Goal: Complete application form

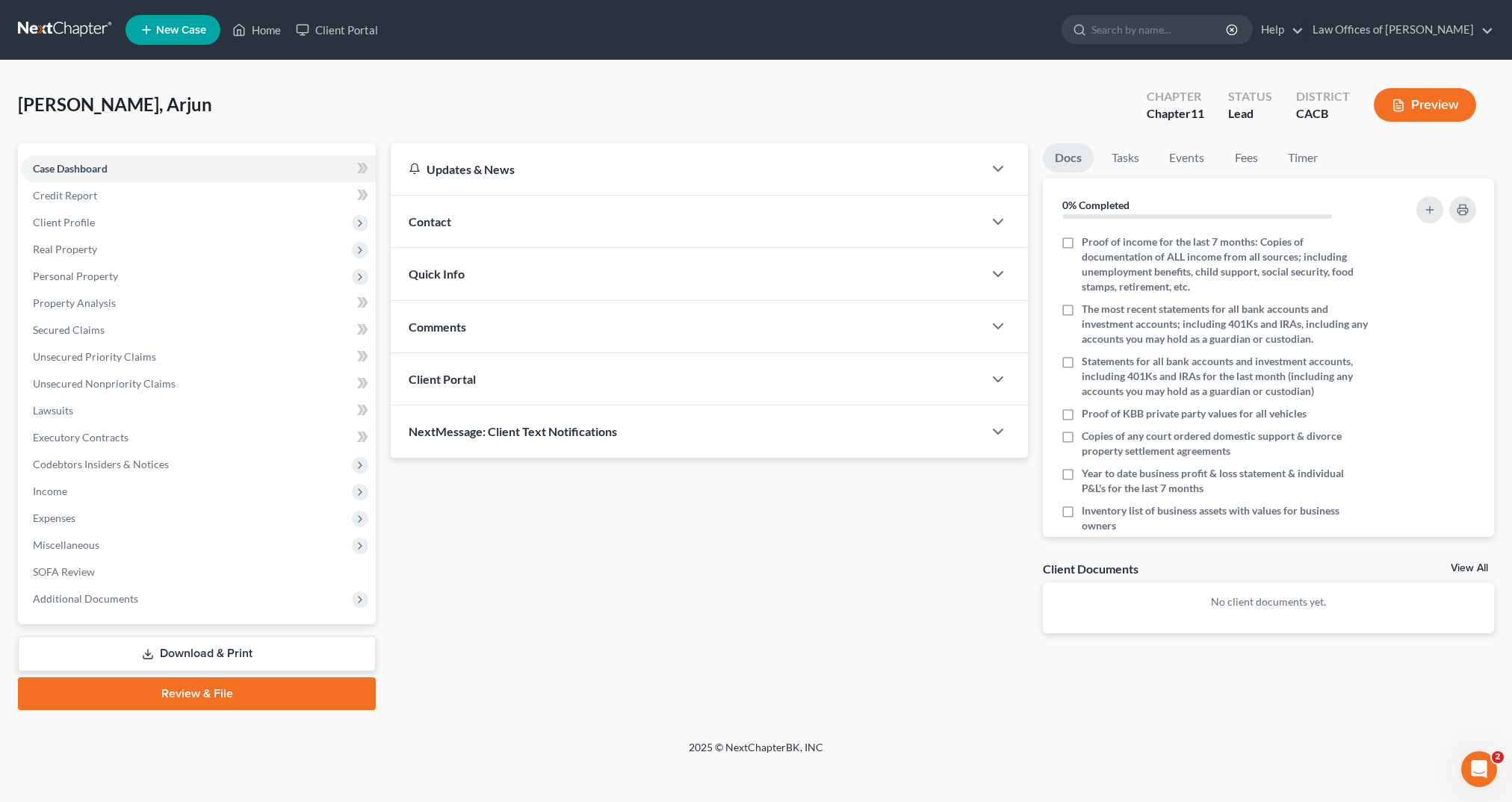
click at [1430, 107] on button "Preview" at bounding box center [1425, 105] width 103 height 34
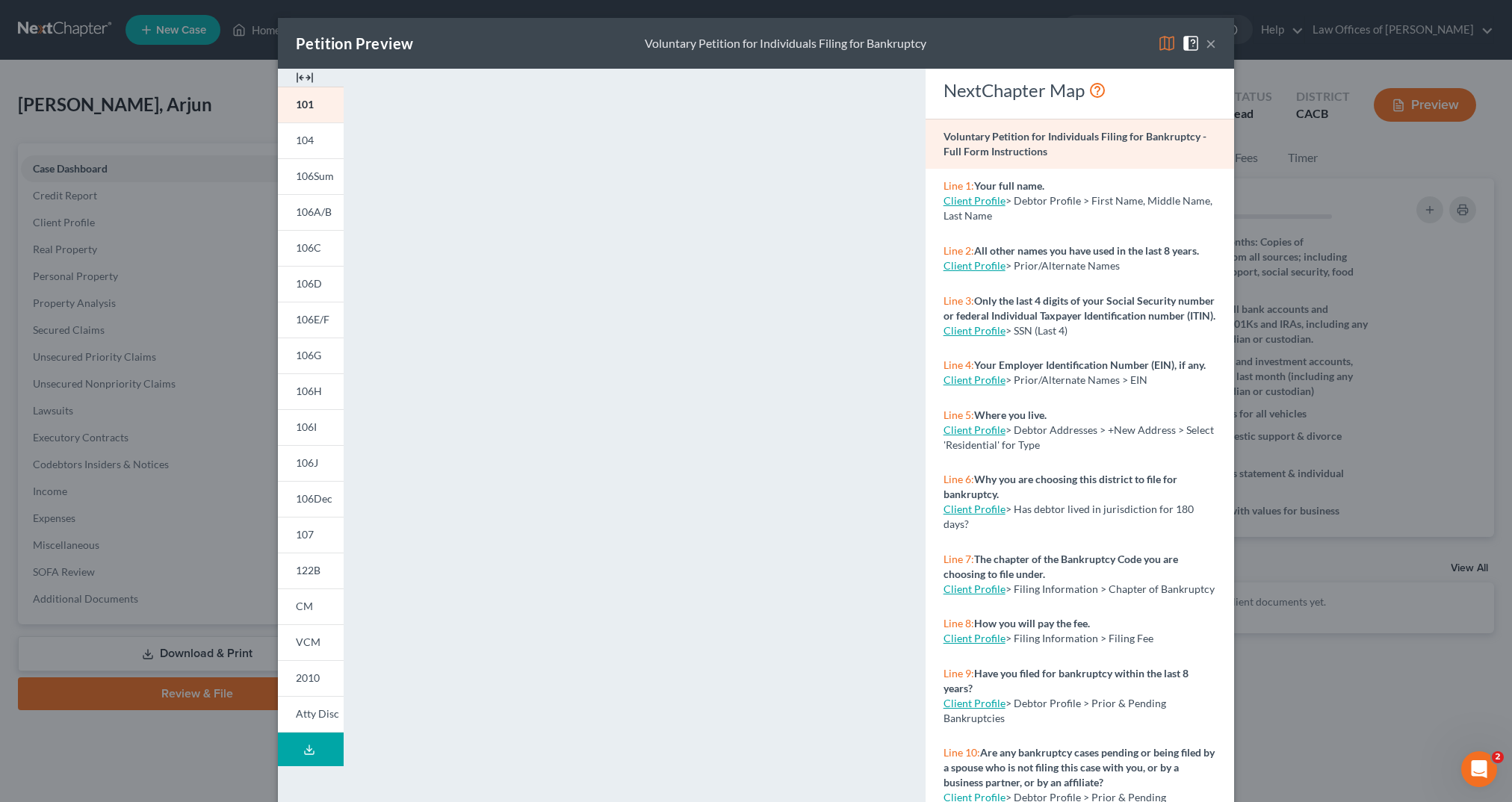
click at [202, 120] on div "Petition Preview Voluntary Petition for Individuals Filing for Bankruptcy × 101…" at bounding box center [756, 401] width 1512 height 802
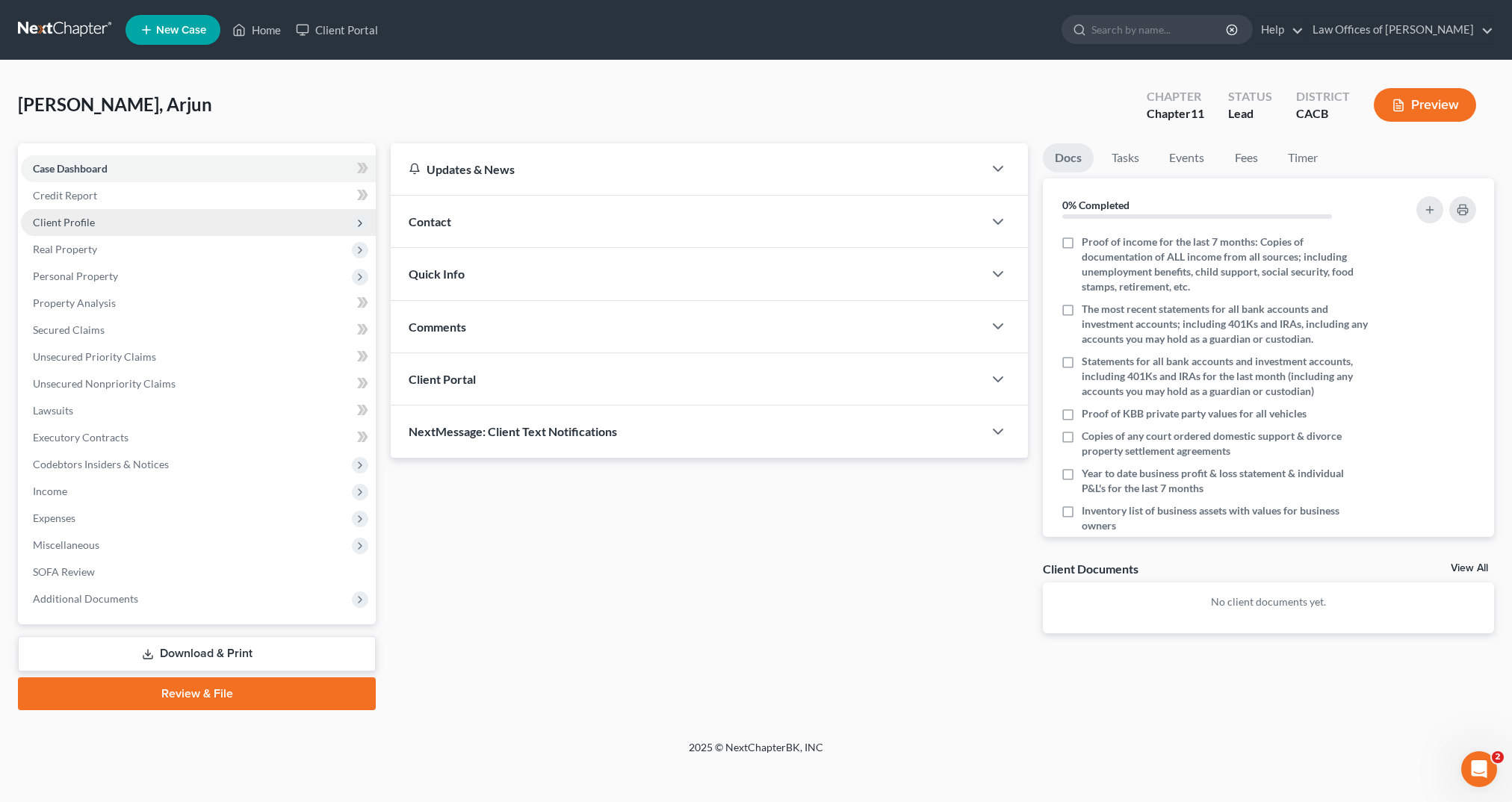
click at [139, 215] on span "Client Profile" at bounding box center [198, 222] width 355 height 27
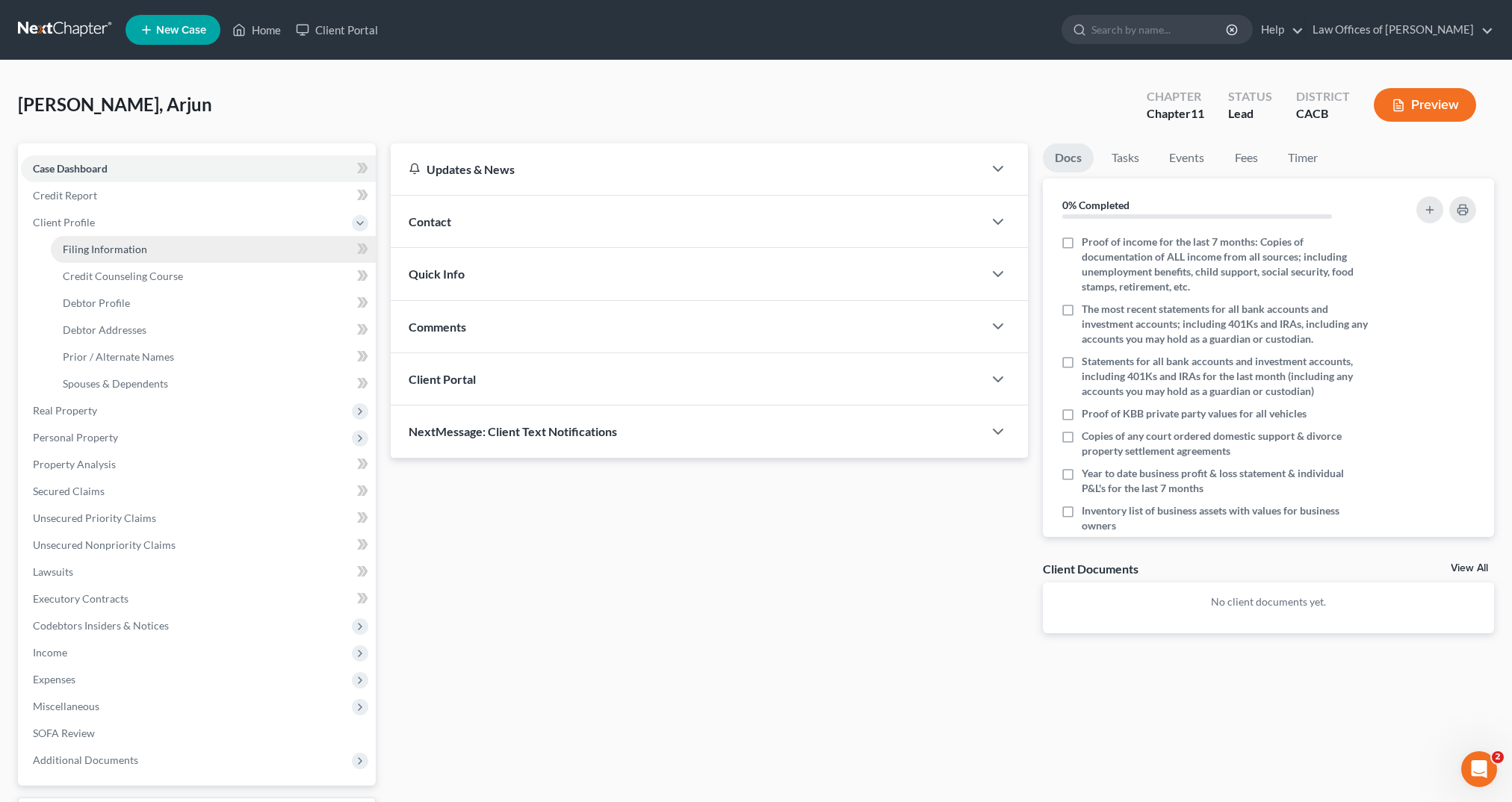
click at [151, 255] on link "Filing Information" at bounding box center [213, 249] width 325 height 27
select select "1"
select select "0"
select select "1"
select select "4"
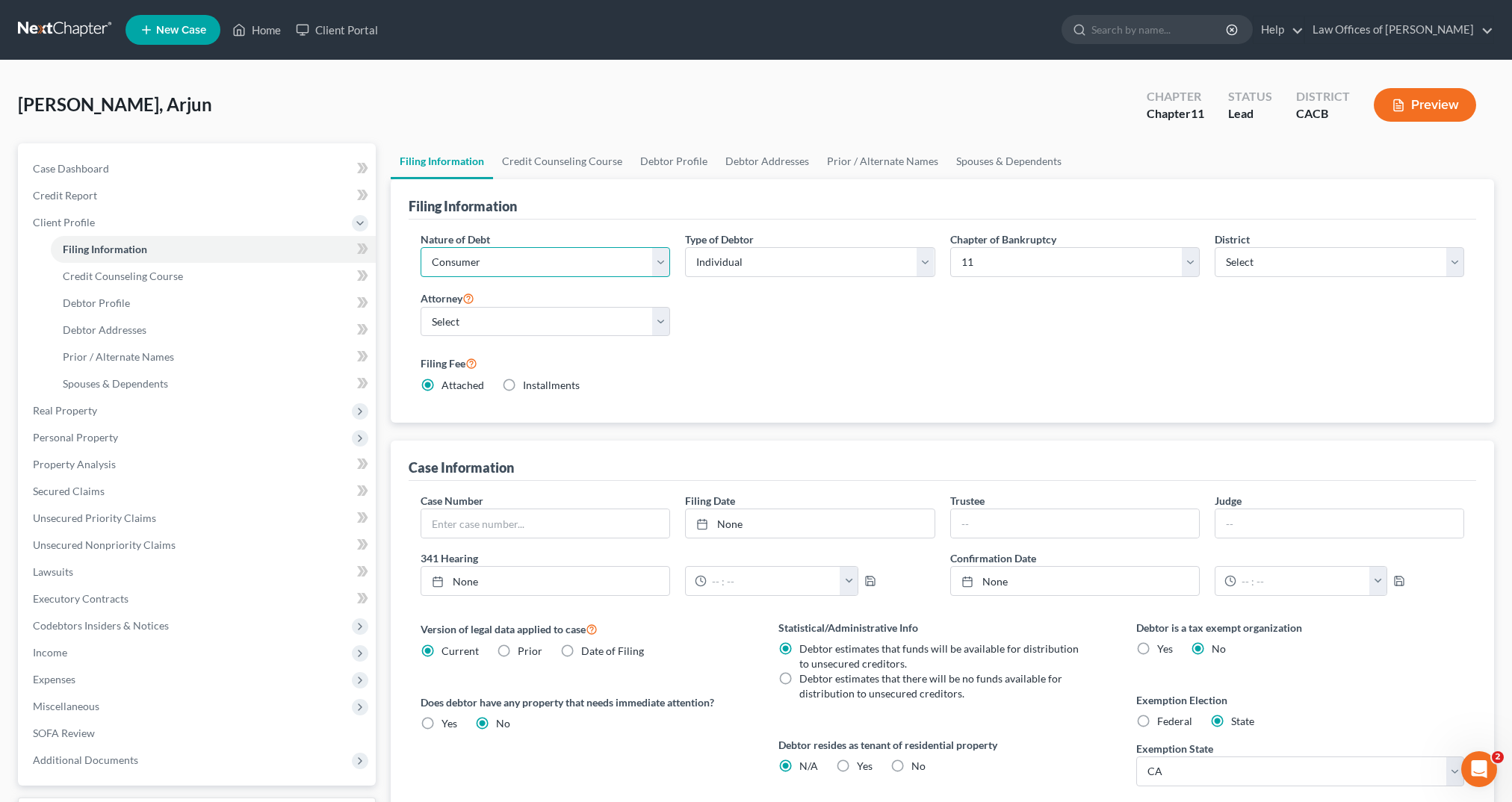
click at [591, 276] on select "Select Business Consumer Other" at bounding box center [545, 262] width 249 height 30
click at [421, 247] on select "Select Business Consumer Other" at bounding box center [545, 262] width 249 height 30
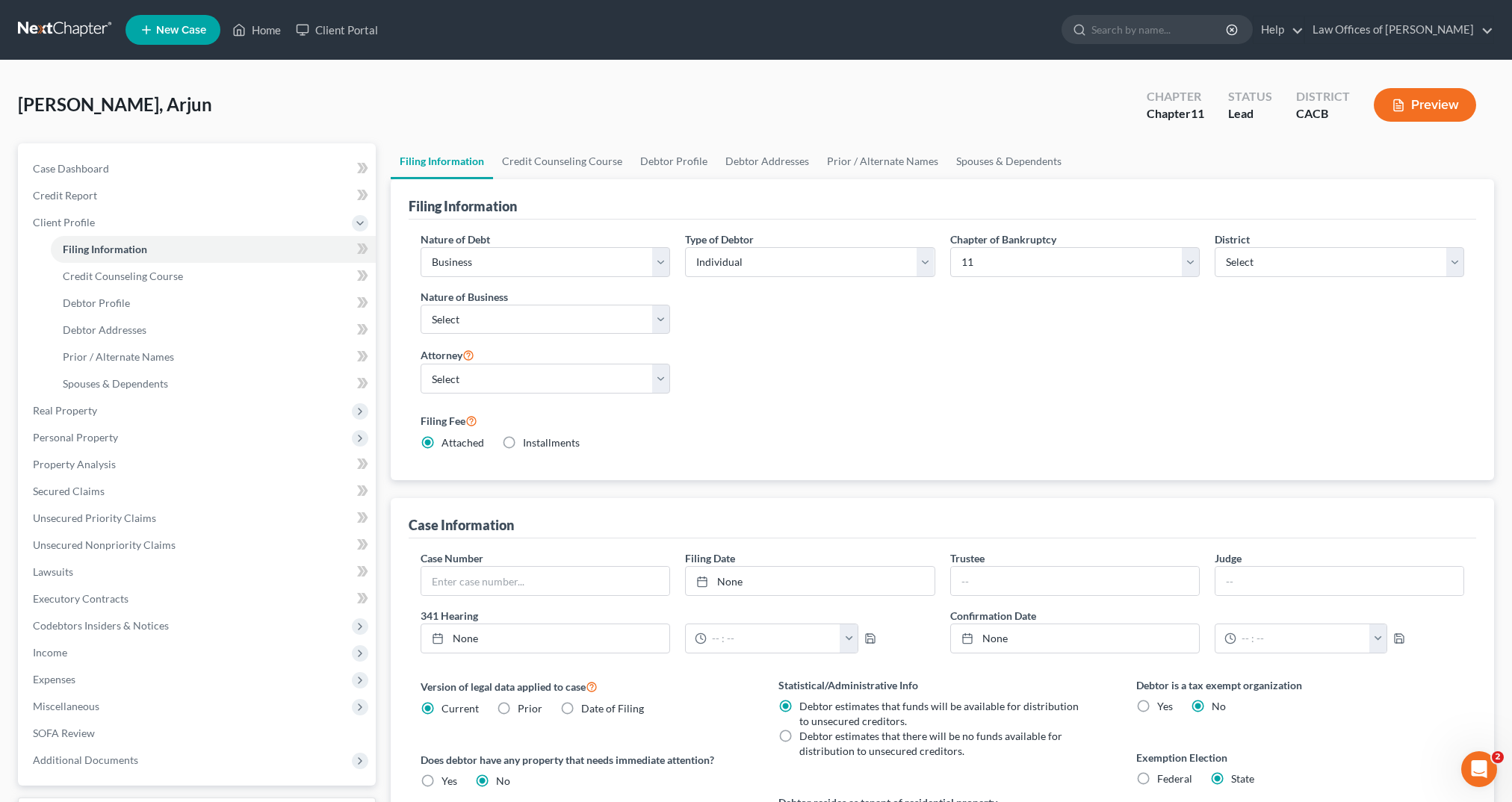
click at [1413, 108] on button "Preview" at bounding box center [1425, 105] width 103 height 34
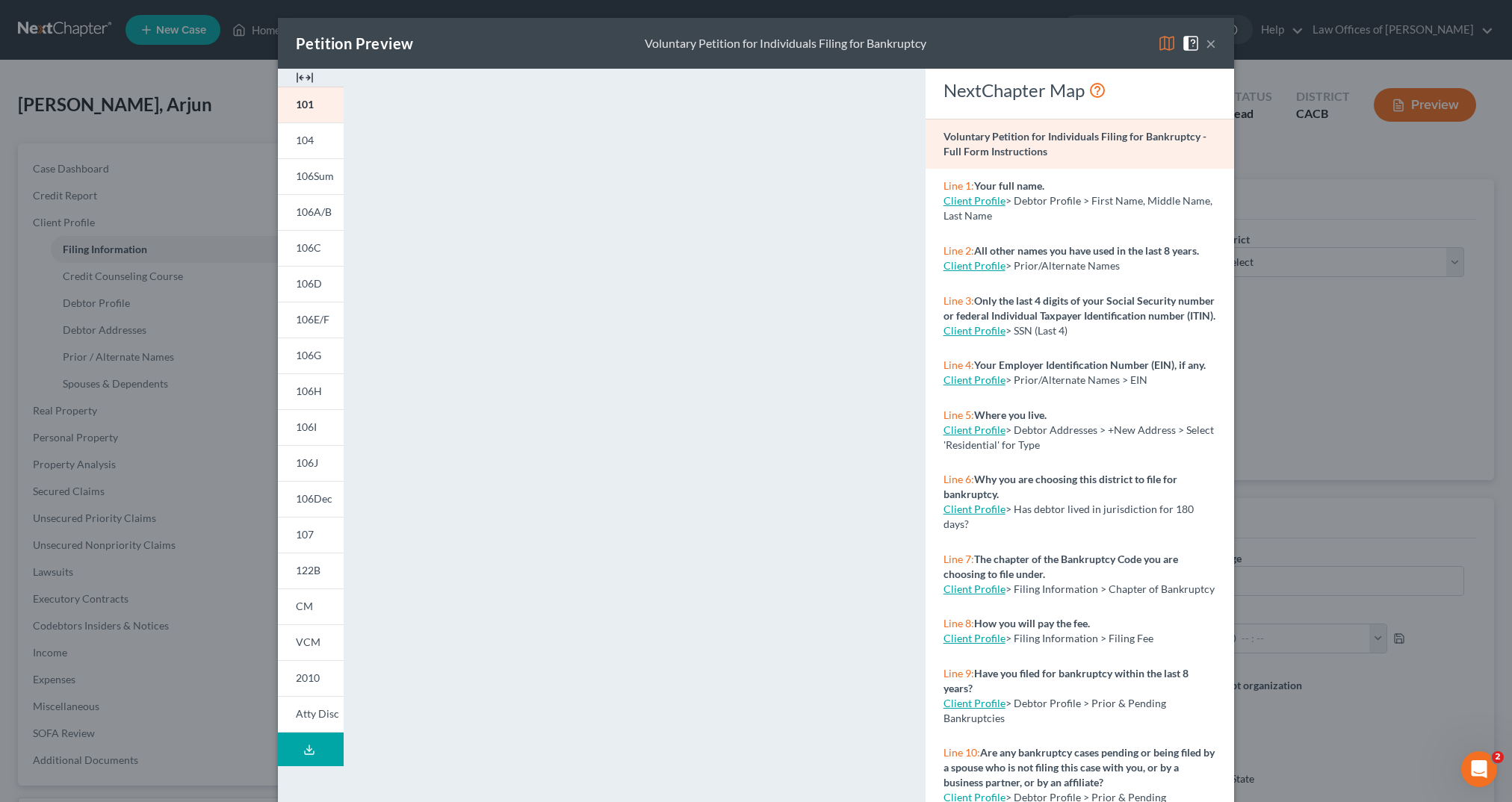
click at [188, 157] on div "Petition Preview Voluntary Petition for Individuals Filing for Bankruptcy × 101…" at bounding box center [756, 401] width 1512 height 802
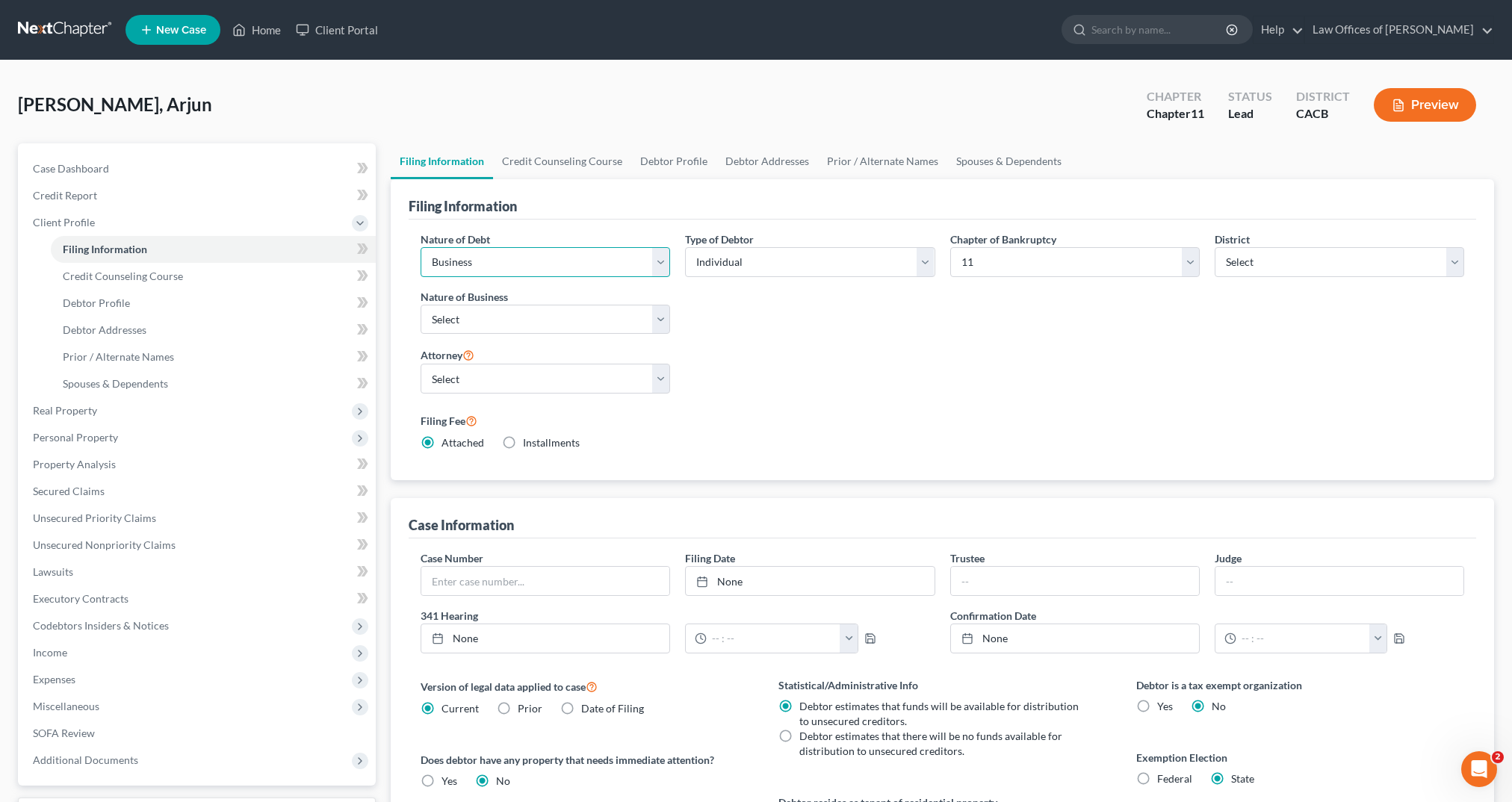
click at [532, 261] on select "Select Business Consumer Other" at bounding box center [545, 262] width 249 height 30
select select "1"
click at [421, 247] on select "Select Business Consumer Other" at bounding box center [545, 262] width 249 height 30
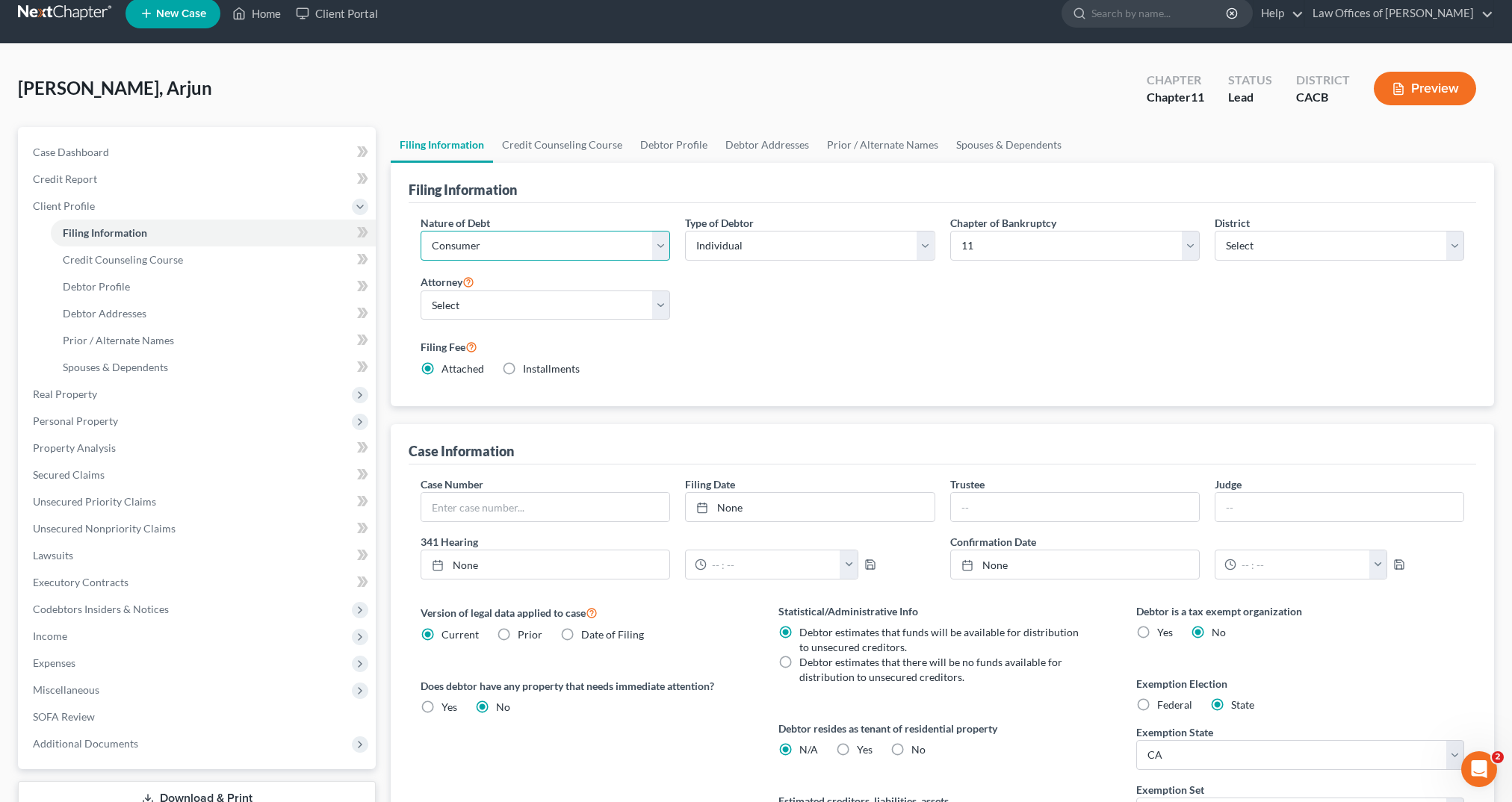
scroll to position [19, 0]
